Goal: Find specific page/section: Find specific page/section

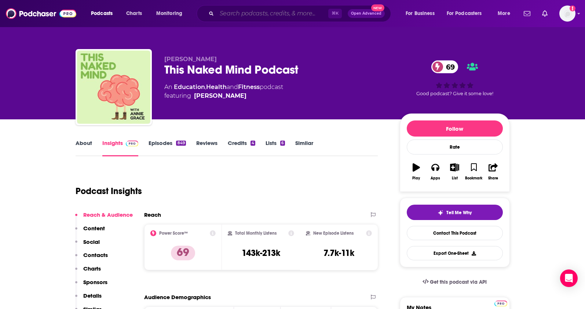
click at [226, 15] on input "Search podcasts, credits, & more..." at bounding box center [272, 14] width 111 height 12
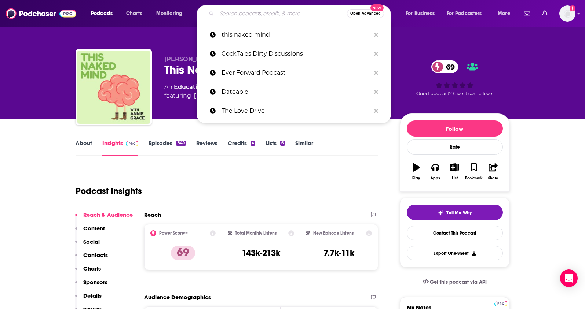
paste input "Break Away USA c"
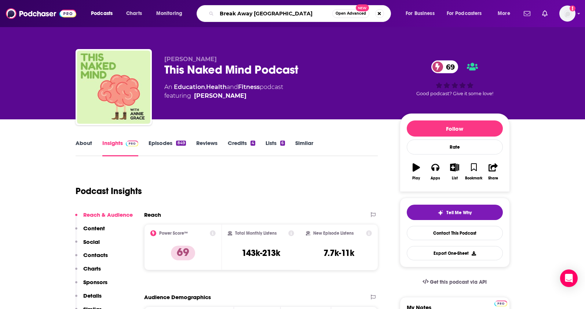
type input "Break Away [GEOGRAPHIC_DATA]"
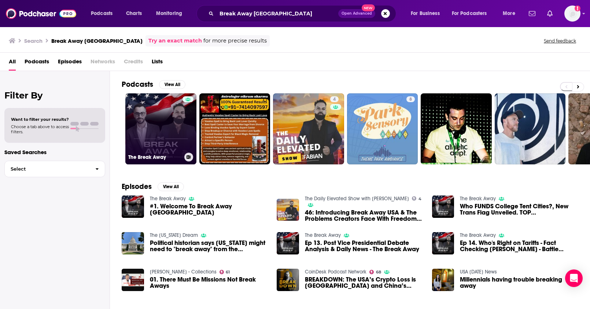
click at [158, 137] on link "The Break Away" at bounding box center [160, 128] width 71 height 71
